Goal: Task Accomplishment & Management: Complete application form

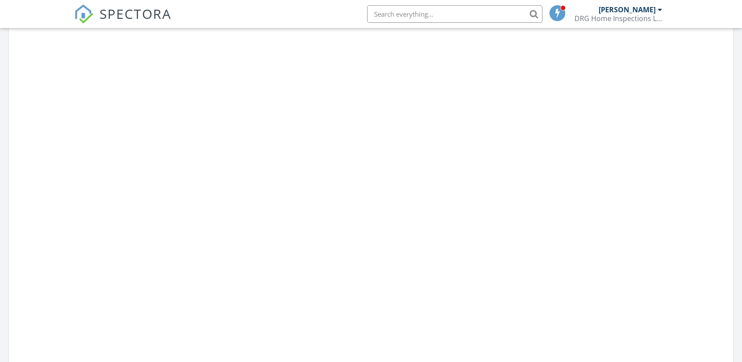
scroll to position [570, 0]
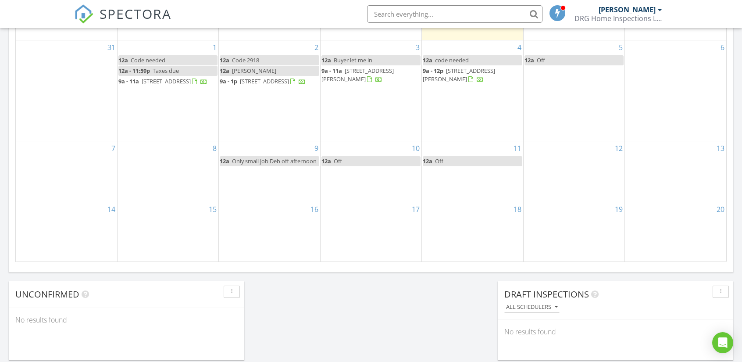
click at [172, 177] on div "8" at bounding box center [168, 171] width 101 height 61
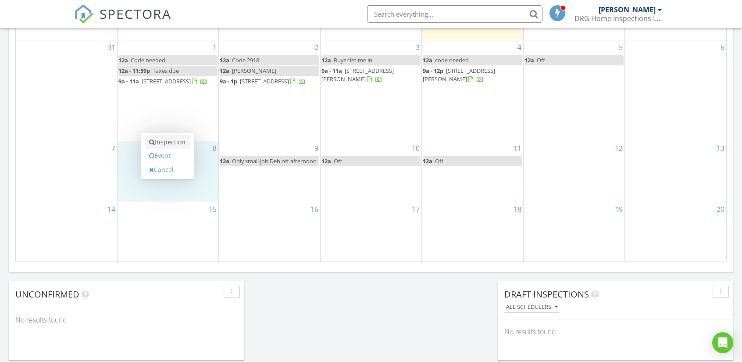
click at [171, 143] on link "Inspection" at bounding box center [167, 142] width 45 height 14
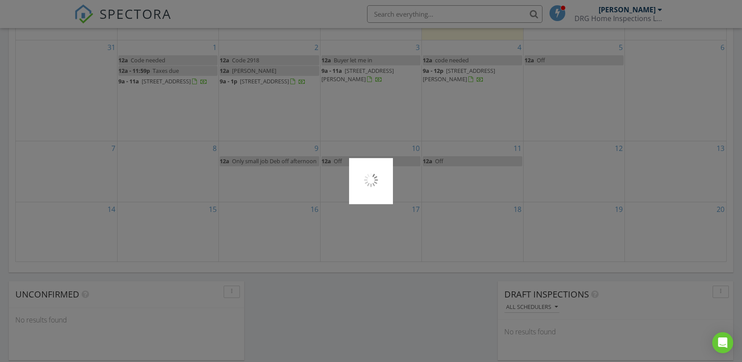
scroll to position [4, 4]
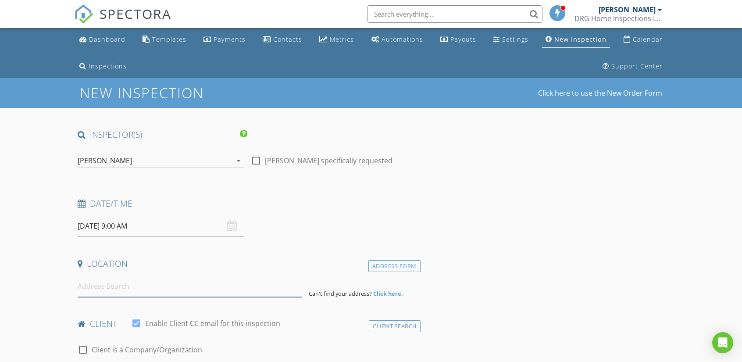
click at [86, 287] on input at bounding box center [190, 285] width 224 height 21
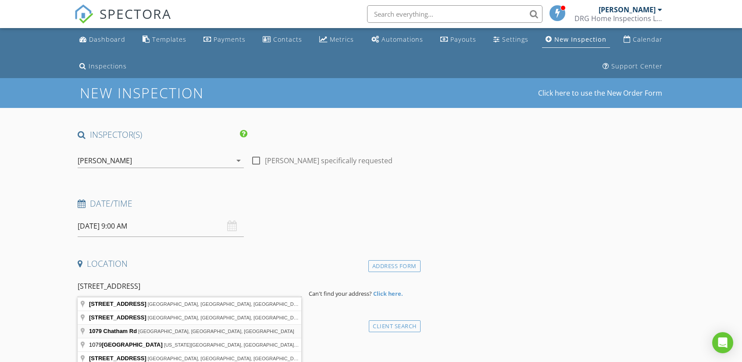
type input "1079 Chatham Rd, Halifax, VA, USA"
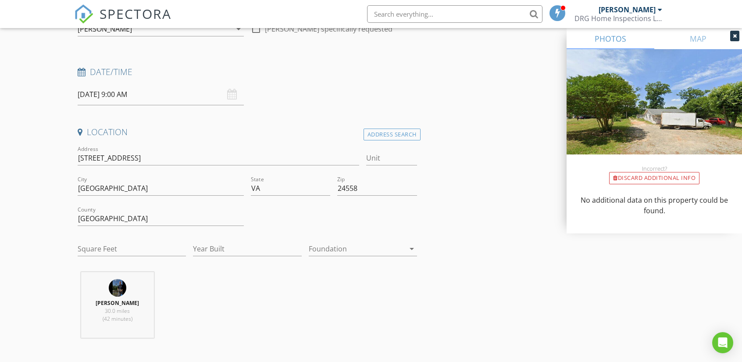
scroll to position [175, 0]
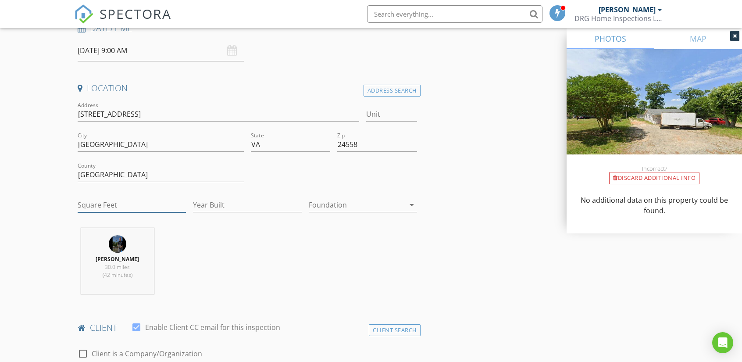
click at [100, 203] on input "Square Feet" at bounding box center [132, 205] width 108 height 14
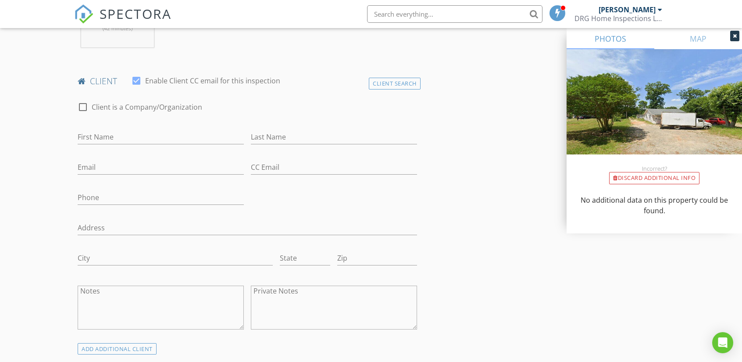
scroll to position [439, 0]
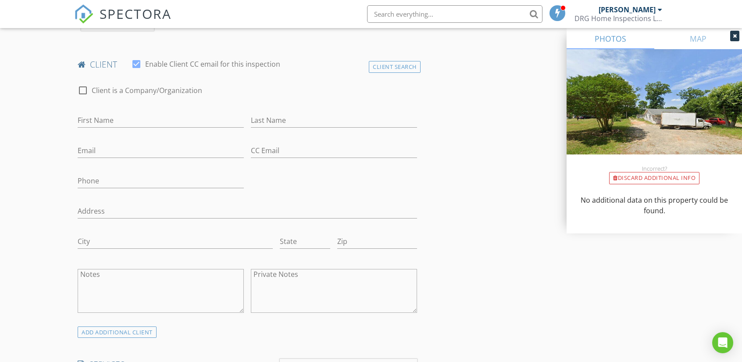
type input "980"
click at [86, 120] on input "First Name" at bounding box center [161, 120] width 166 height 14
click at [271, 118] on input "Last Name" at bounding box center [334, 120] width 166 height 14
click at [124, 118] on input "Michael" at bounding box center [161, 120] width 166 height 14
type input "[PERSON_NAME]"
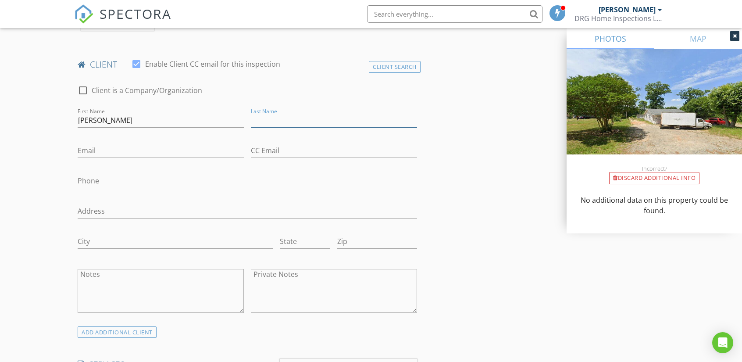
click at [261, 121] on input "Last Name" at bounding box center [334, 120] width 166 height 14
type input "[PERSON_NAME]"
click at [97, 149] on input "Email" at bounding box center [161, 150] width 166 height 14
type input "[EMAIL_ADDRESS][DOMAIN_NAME]"
click at [89, 180] on input "Phone" at bounding box center [161, 181] width 166 height 14
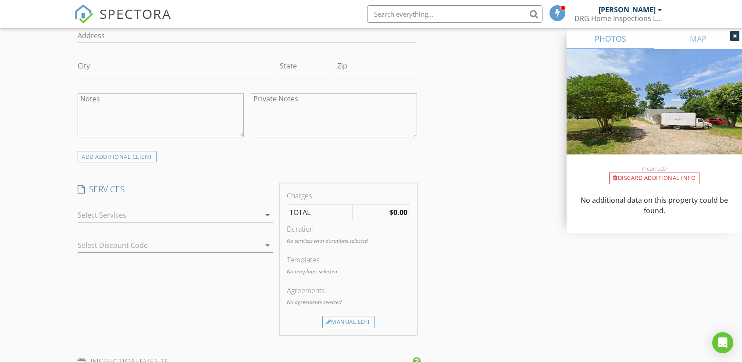
scroll to position [658, 0]
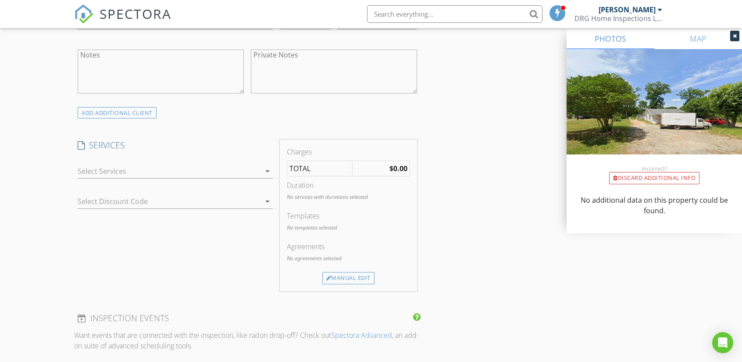
type input "704-740-7840"
click at [100, 167] on div at bounding box center [169, 171] width 183 height 14
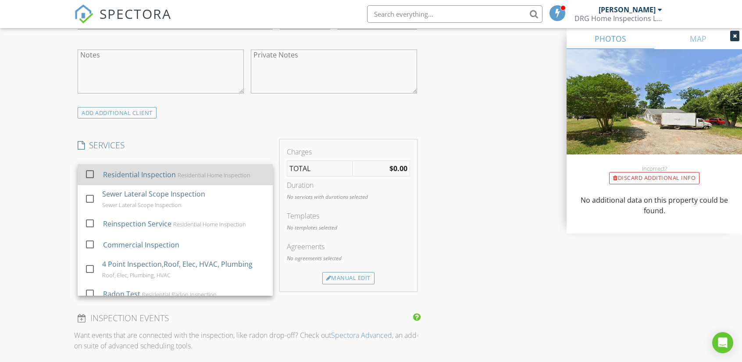
click at [92, 173] on div at bounding box center [89, 174] width 15 height 15
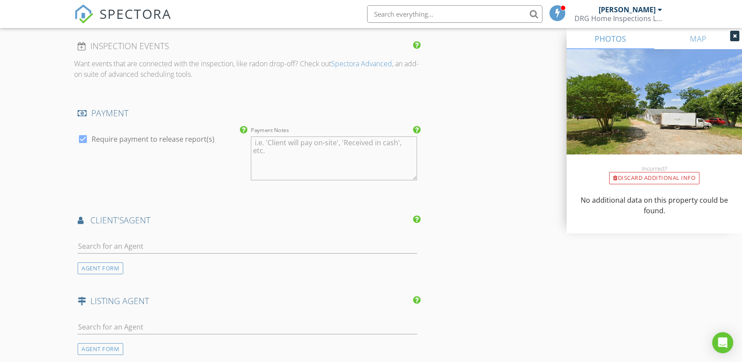
scroll to position [965, 0]
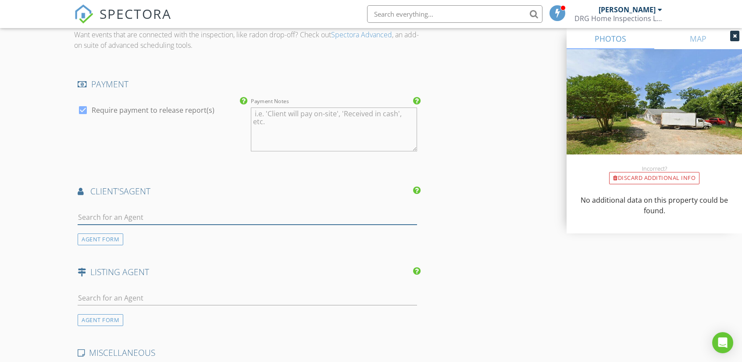
drag, startPoint x: 90, startPoint y: 221, endPoint x: 94, endPoint y: 217, distance: 5.3
click at [90, 221] on input "text" at bounding box center [247, 217] width 339 height 14
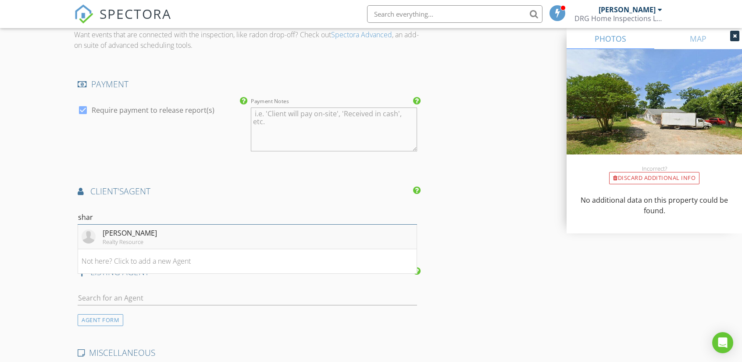
type input "shar"
click at [125, 232] on div "sharon wilborn" at bounding box center [130, 233] width 54 height 11
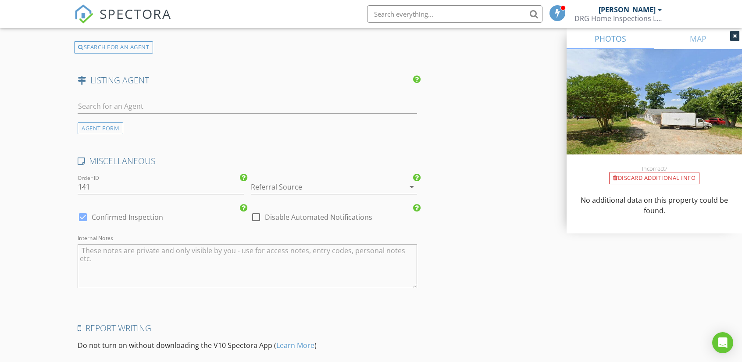
scroll to position [1377, 0]
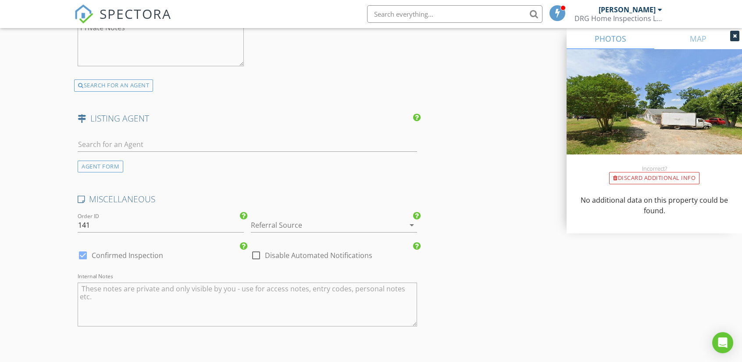
click at [107, 285] on textarea "Internal Notes" at bounding box center [247, 304] width 339 height 44
click at [94, 284] on textarea "nood code" at bounding box center [247, 304] width 339 height 44
type textarea "need code"
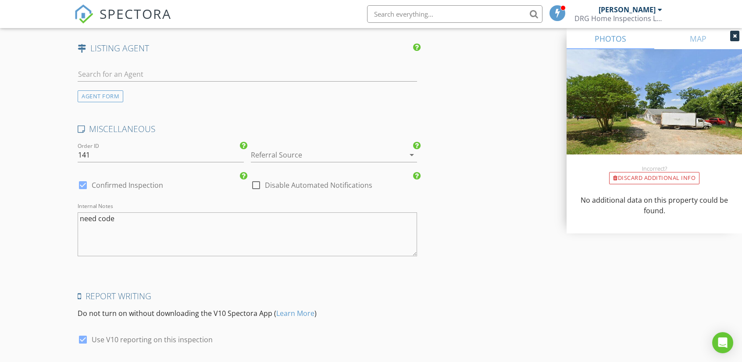
scroll to position [1509, 0]
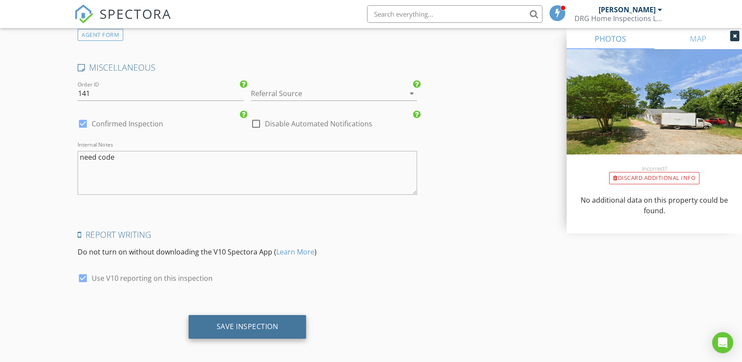
click at [236, 322] on div "Save Inspection" at bounding box center [248, 326] width 62 height 9
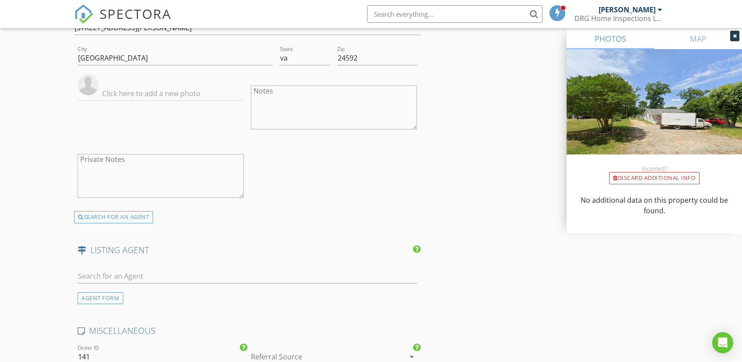
scroll to position [982, 0]
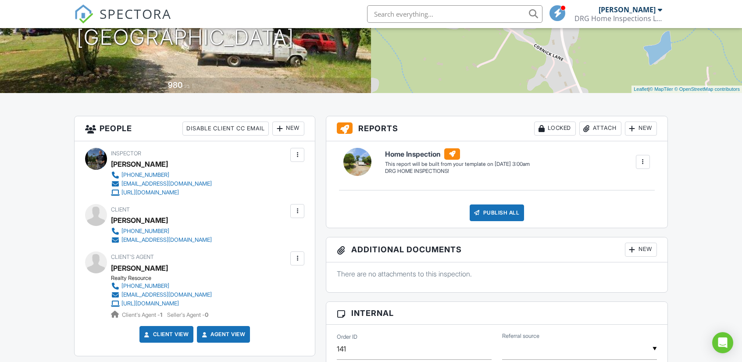
scroll to position [175, 0]
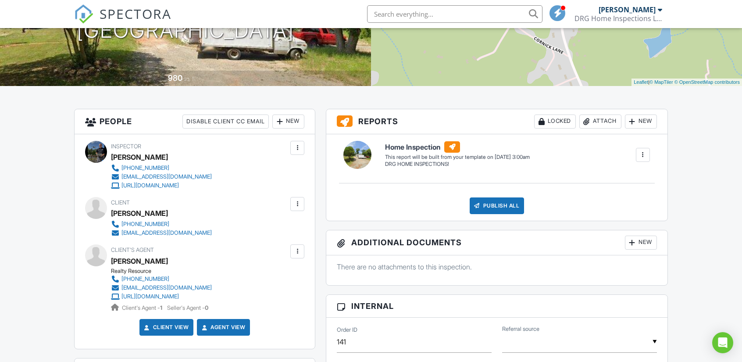
click at [120, 14] on span "SPECTORA" at bounding box center [136, 13] width 72 height 18
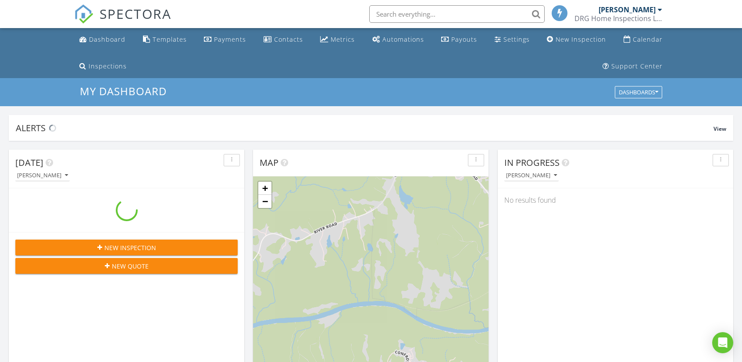
scroll to position [811, 755]
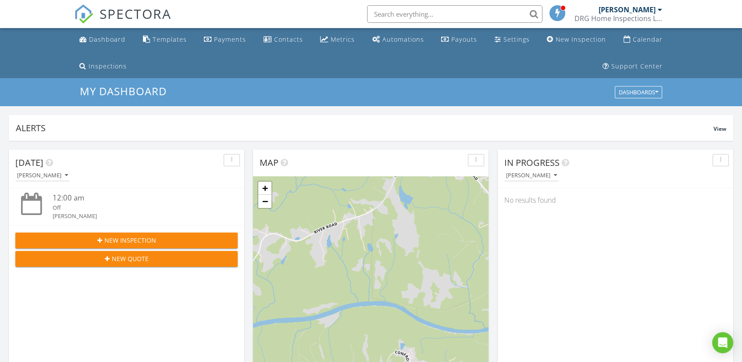
click at [118, 16] on span "SPECTORA" at bounding box center [136, 13] width 72 height 18
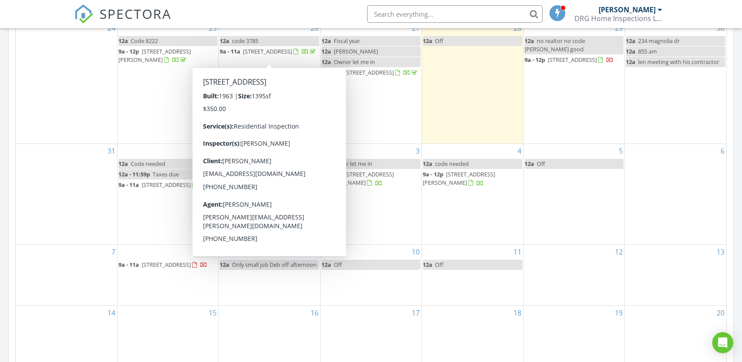
scroll to position [527, 0]
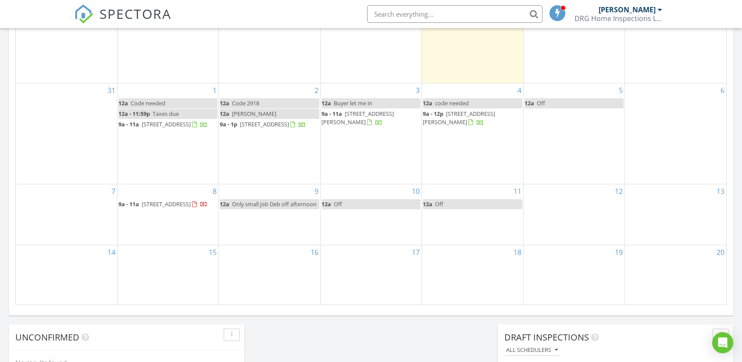
click at [133, 240] on div "8 9a - 11a [STREET_ADDRESS]" at bounding box center [168, 214] width 101 height 61
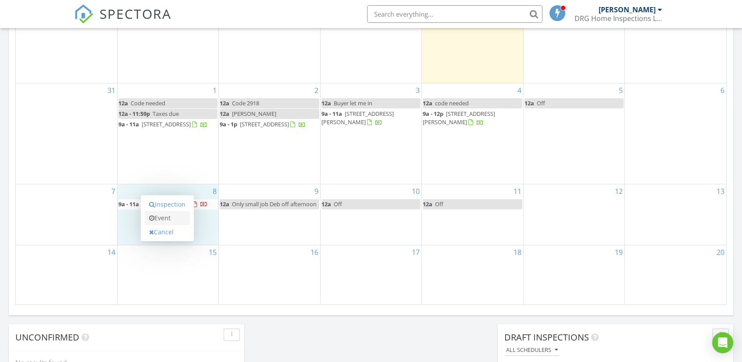
click at [160, 220] on link "Event" at bounding box center [167, 218] width 45 height 14
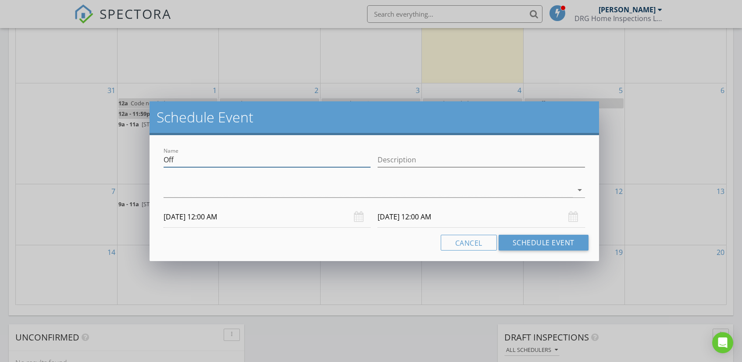
click at [176, 159] on input "Off" at bounding box center [267, 160] width 207 height 14
type input "O"
type input "code"
click at [398, 163] on input "Description" at bounding box center [481, 160] width 207 height 14
type input "code"
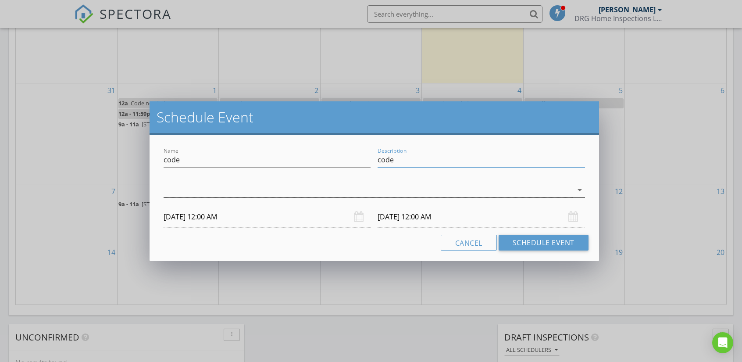
click at [191, 193] on div at bounding box center [368, 190] width 409 height 14
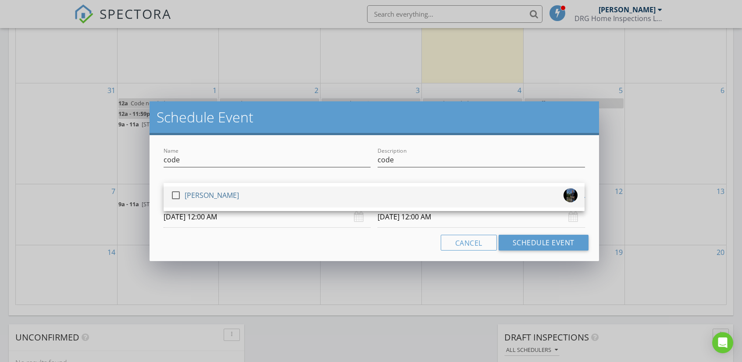
click at [175, 193] on div at bounding box center [175, 195] width 15 height 15
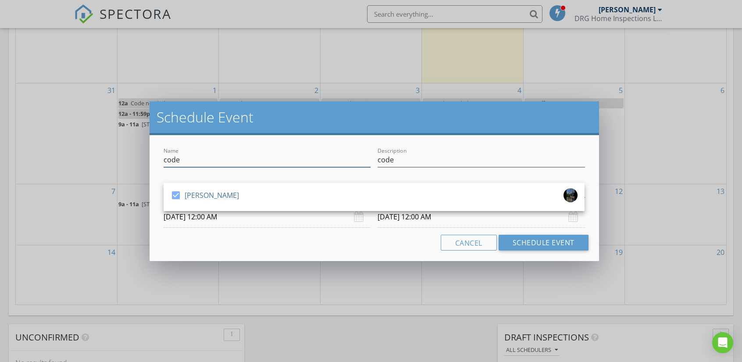
click at [204, 159] on input "code" at bounding box center [267, 160] width 207 height 14
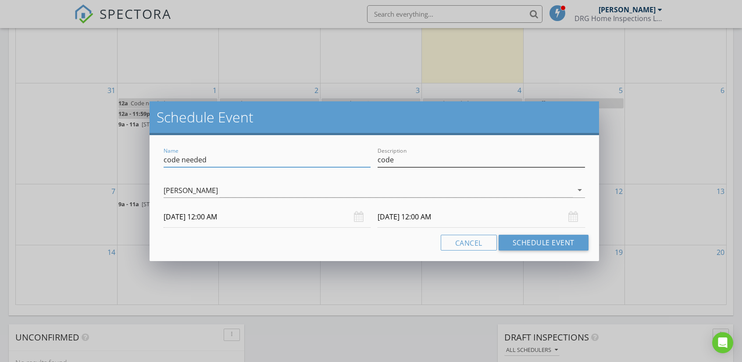
type input "code needed"
click at [416, 159] on input "code" at bounding box center [481, 160] width 207 height 14
type input "code needed"
click at [538, 245] on button "Schedule Event" at bounding box center [544, 243] width 90 height 16
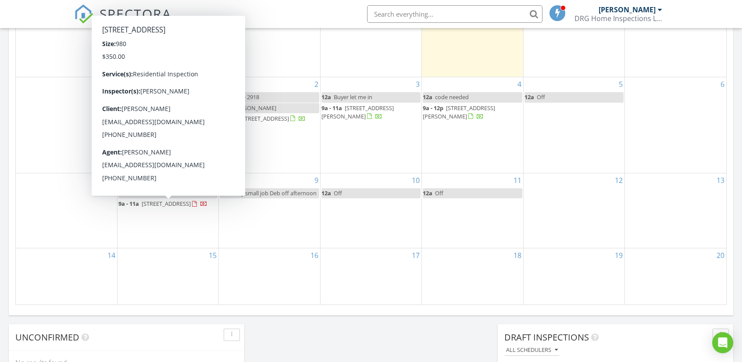
click at [153, 206] on span "1079 Chatham Rd, Halifax 24558" at bounding box center [166, 204] width 49 height 8
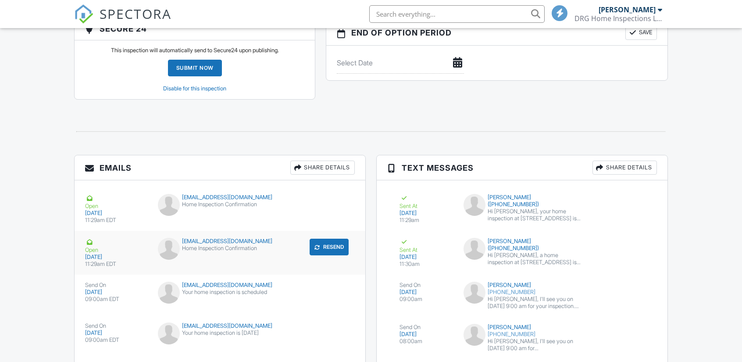
scroll to position [1070, 0]
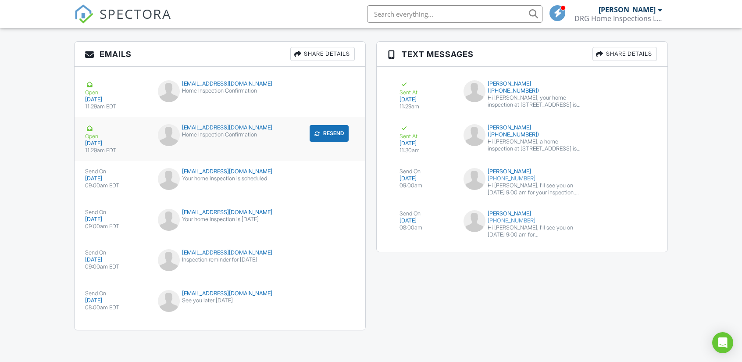
click at [89, 124] on div "Open" at bounding box center [116, 132] width 62 height 16
click at [407, 124] on div "Sent At" at bounding box center [427, 132] width 54 height 16
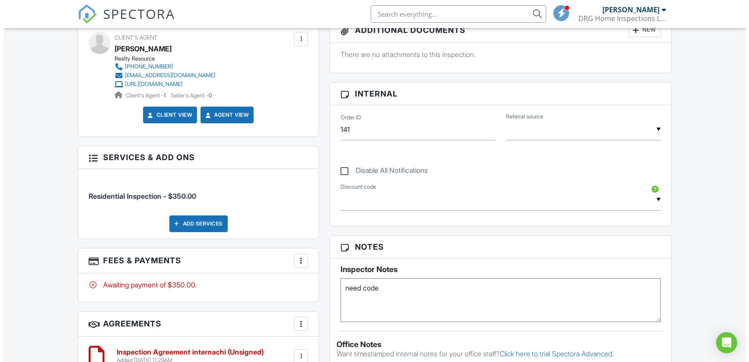
scroll to position [237, 0]
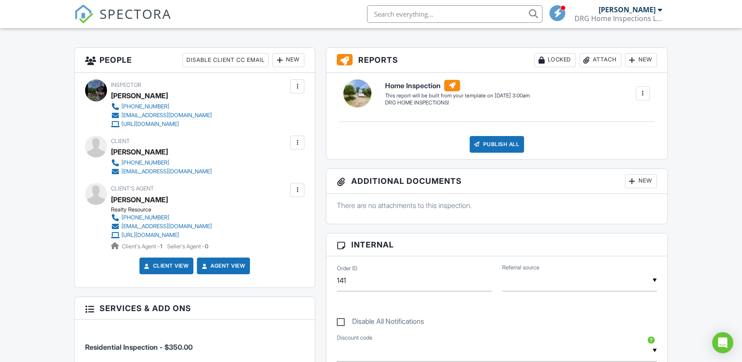
click at [300, 189] on div at bounding box center [297, 190] width 9 height 9
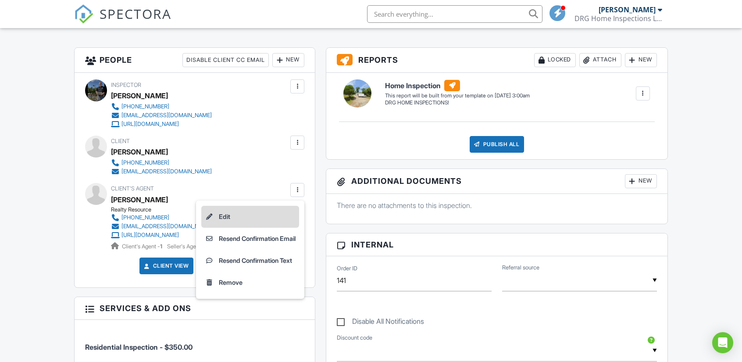
click at [221, 214] on li "Edit" at bounding box center [250, 217] width 98 height 22
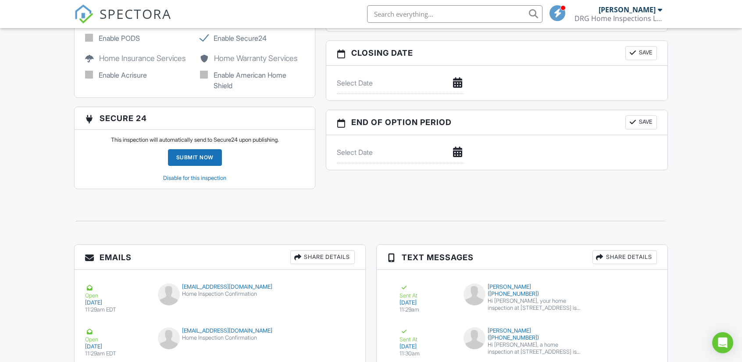
scroll to position [1009, 0]
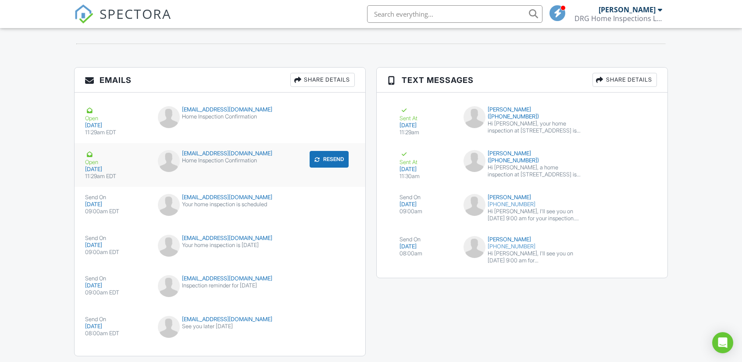
click at [89, 166] on div "08/28/2025" at bounding box center [116, 169] width 62 height 7
click at [407, 151] on div at bounding box center [404, 154] width 9 height 9
click at [495, 243] on div "434-575-5263" at bounding box center [522, 246] width 117 height 7
click at [96, 162] on div "Open" at bounding box center [116, 158] width 62 height 16
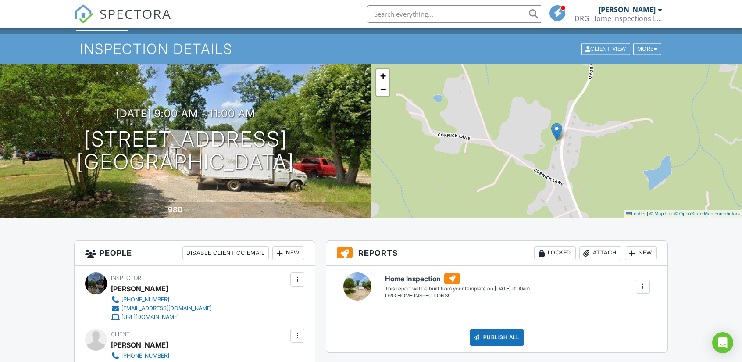
scroll to position [0, 0]
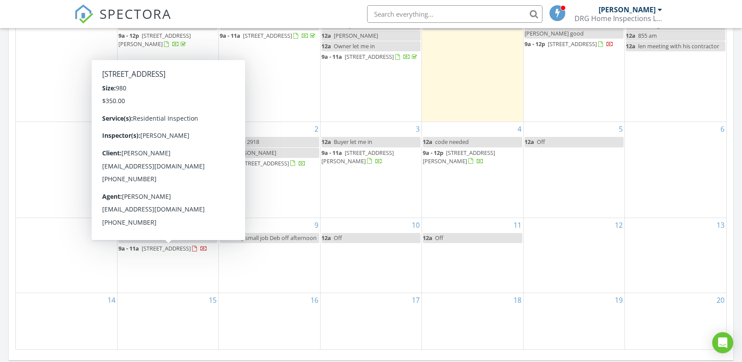
scroll to position [4, 4]
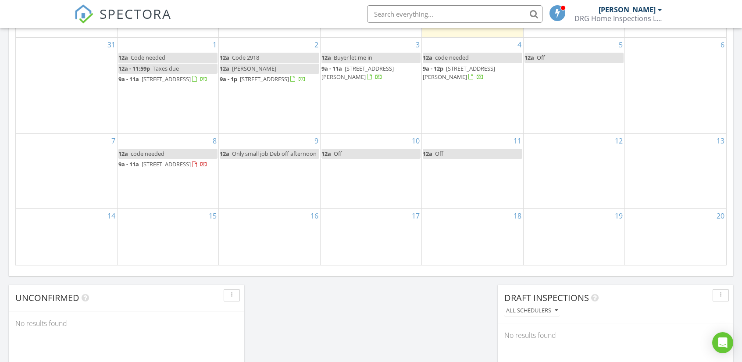
scroll to position [570, 0]
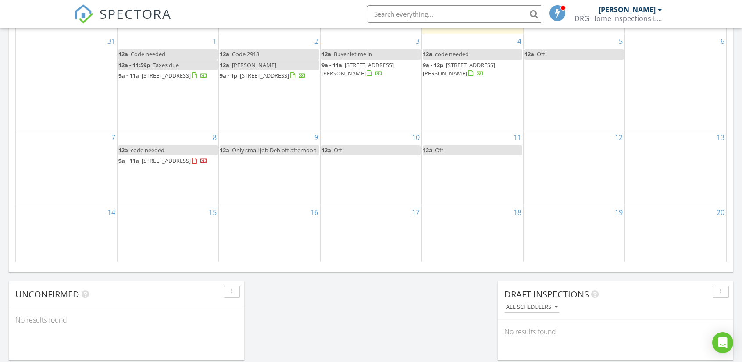
click at [564, 143] on div "12" at bounding box center [574, 167] width 101 height 74
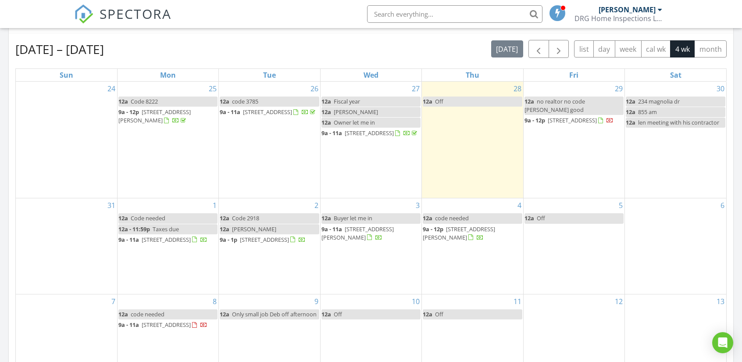
scroll to position [432, 0]
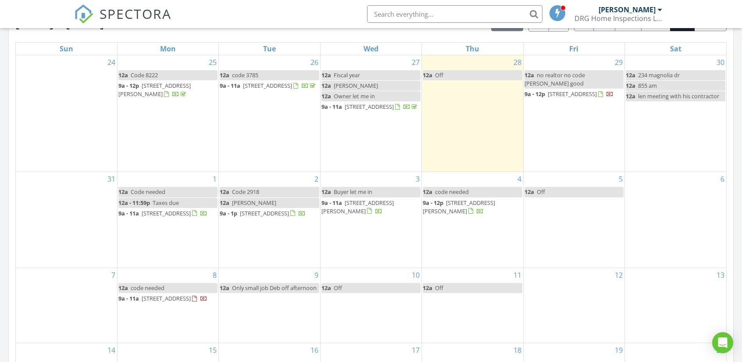
click at [159, 299] on span "[STREET_ADDRESS]" at bounding box center [166, 298] width 49 height 8
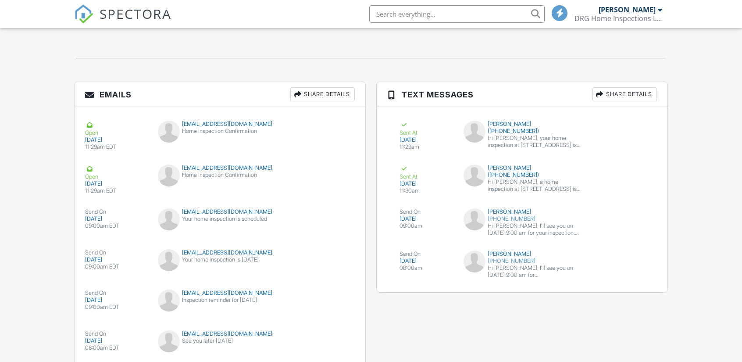
scroll to position [1009, 0]
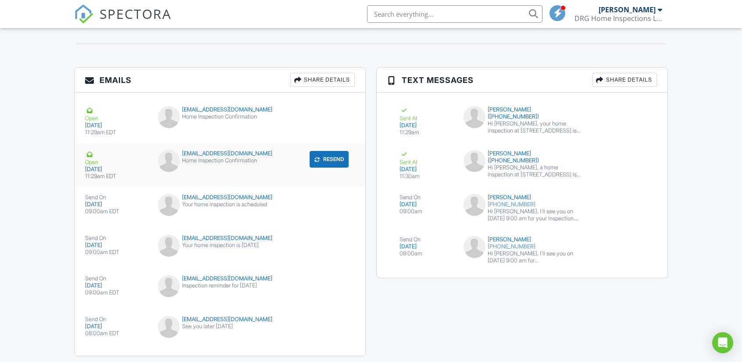
click at [90, 155] on div at bounding box center [89, 154] width 9 height 9
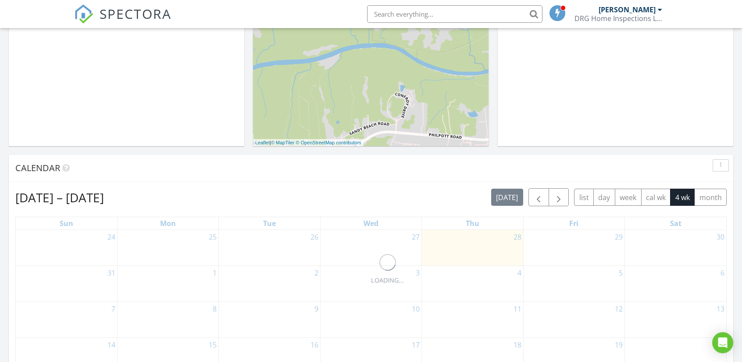
scroll to position [388, 0]
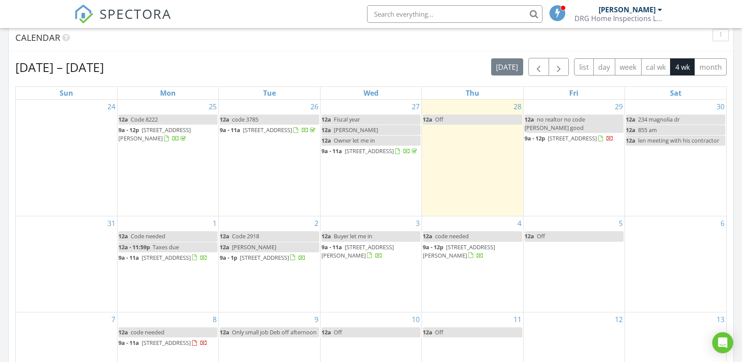
click at [139, 258] on span "9a - 11a" at bounding box center [128, 258] width 21 height 8
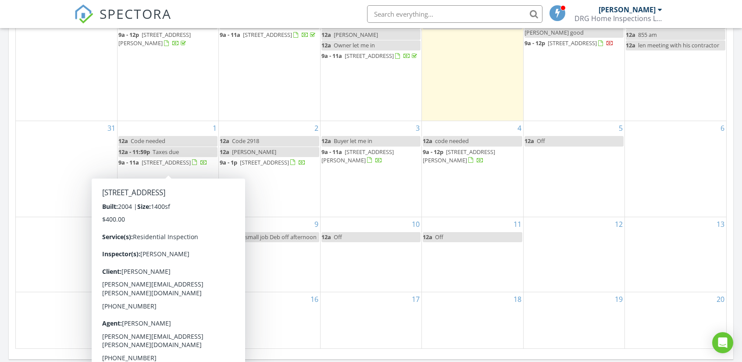
scroll to position [4, 4]
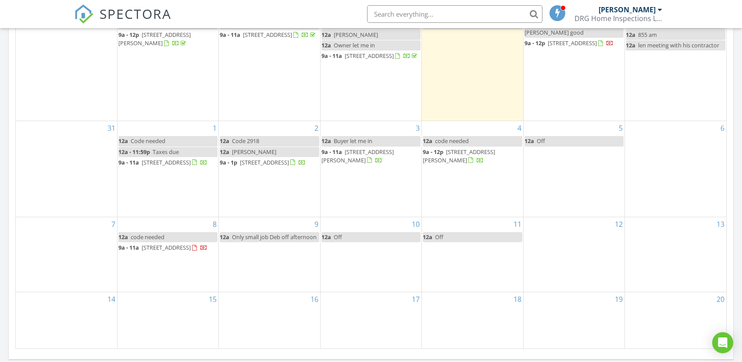
click at [148, 236] on span "code needed" at bounding box center [148, 237] width 34 height 8
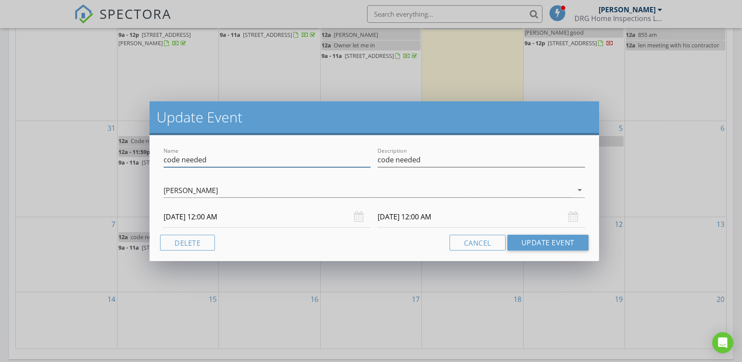
click at [212, 160] on input "code needed" at bounding box center [267, 160] width 207 height 14
type input "code 2554"
click at [424, 160] on input "code needed" at bounding box center [481, 160] width 207 height 14
type input "code 2554"
click at [525, 244] on button "Update Event" at bounding box center [547, 243] width 81 height 16
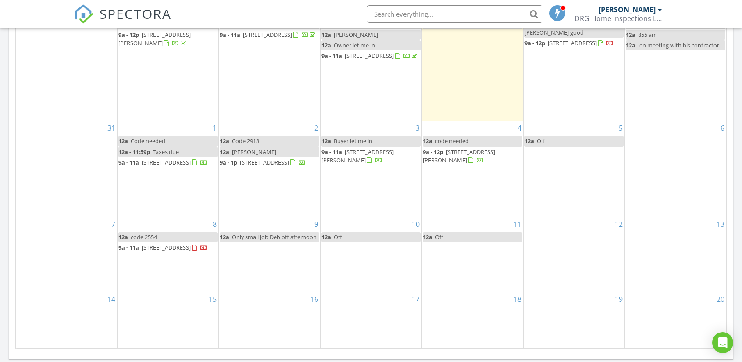
click at [172, 251] on span "[STREET_ADDRESS]" at bounding box center [166, 247] width 49 height 8
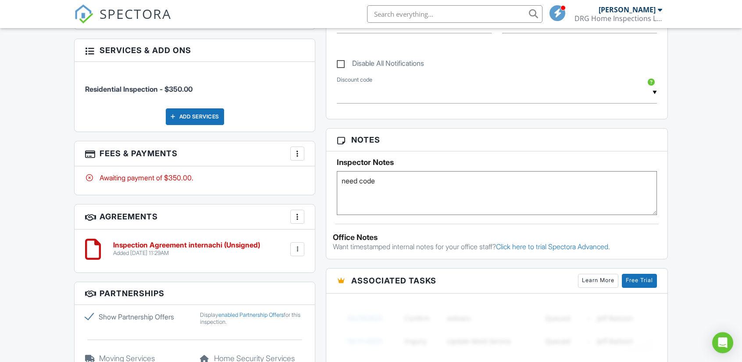
scroll to position [500, 0]
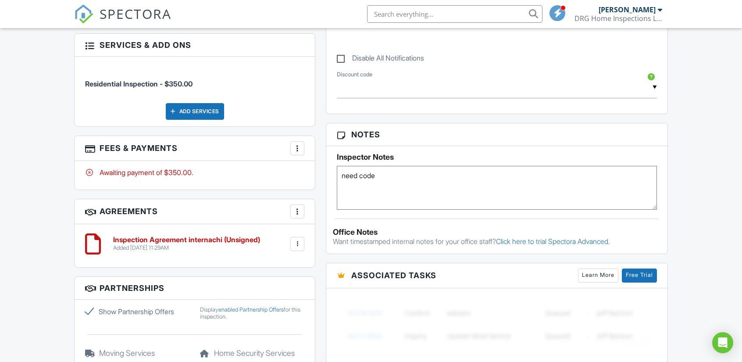
drag, startPoint x: 375, startPoint y: 175, endPoint x: 339, endPoint y: 177, distance: 36.0
click at [339, 177] on textarea "need code" at bounding box center [497, 188] width 320 height 44
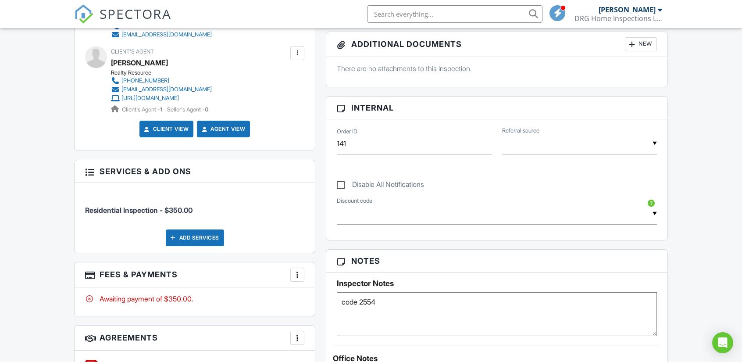
scroll to position [368, 0]
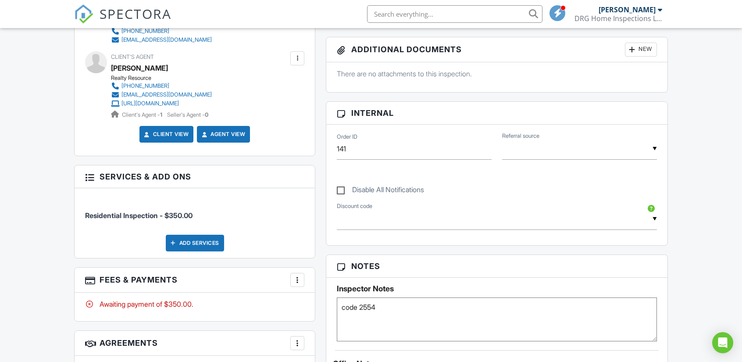
type textarea "code 2554"
click at [693, 122] on div "Dashboard Templates Payments Contacts Metrics Automations Payouts Settings New …" at bounding box center [371, 344] width 742 height 1368
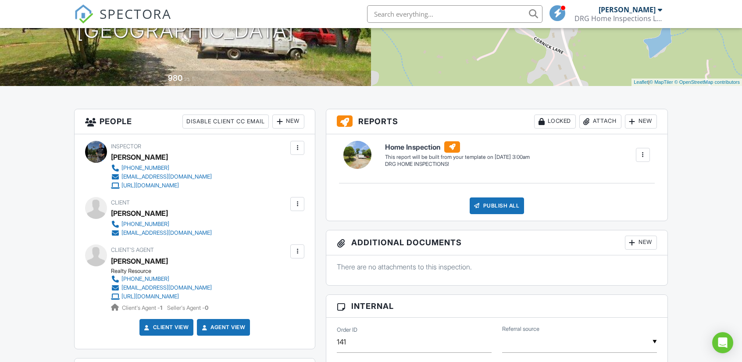
scroll to position [0, 0]
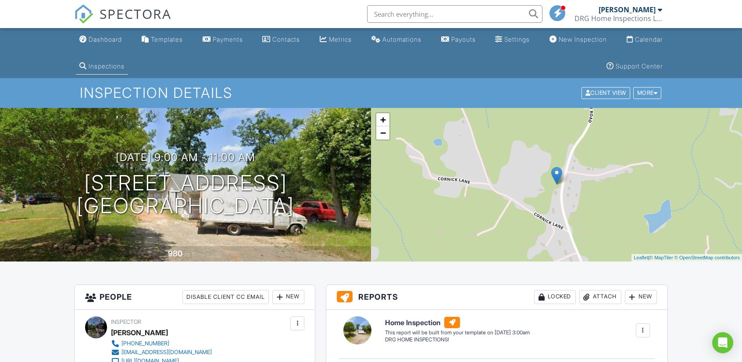
click at [118, 11] on span "SPECTORA" at bounding box center [136, 13] width 72 height 18
